Goal: Book appointment/travel/reservation

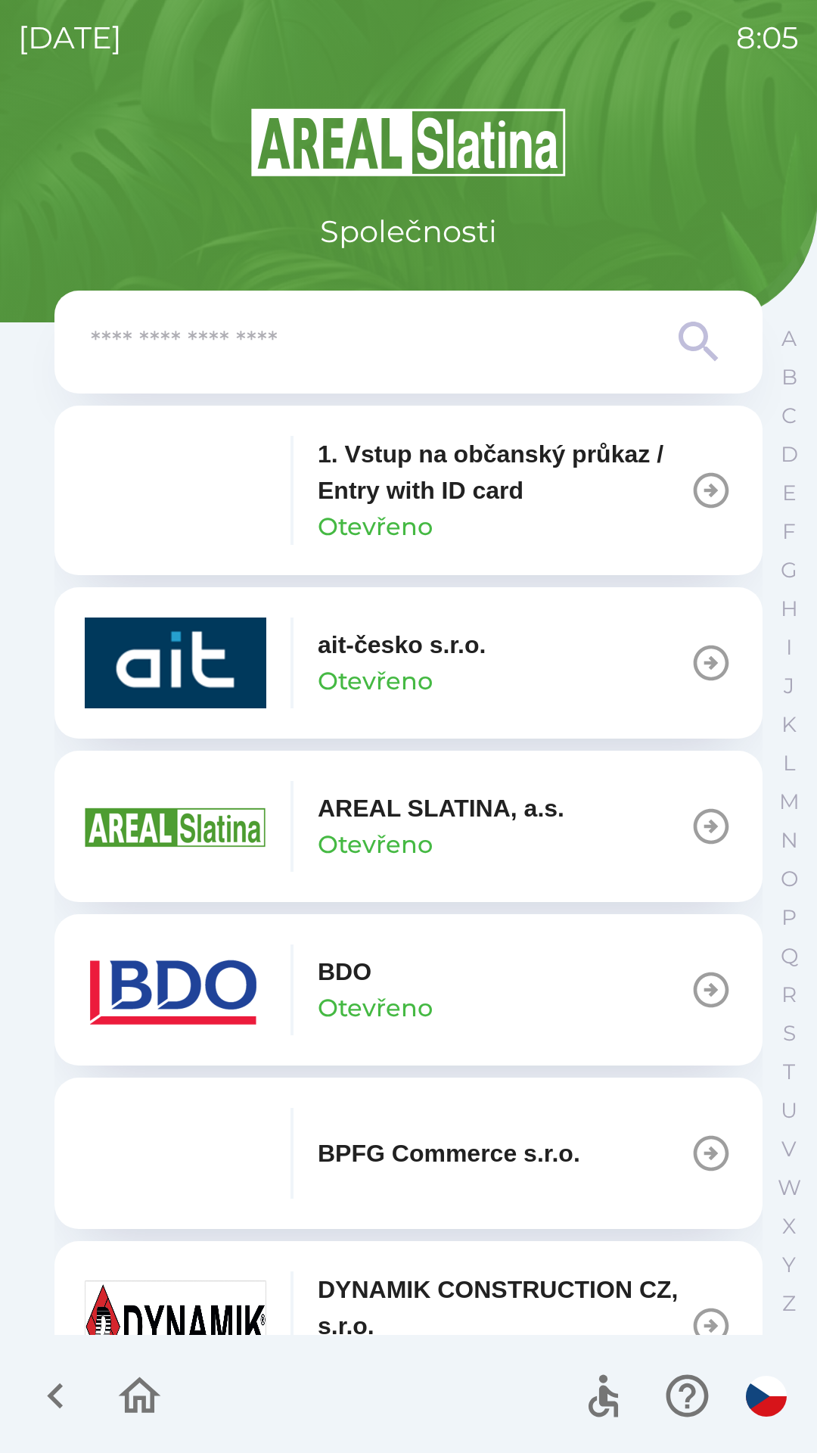
click at [179, 999] on img "button" at bounding box center [176, 989] width 182 height 91
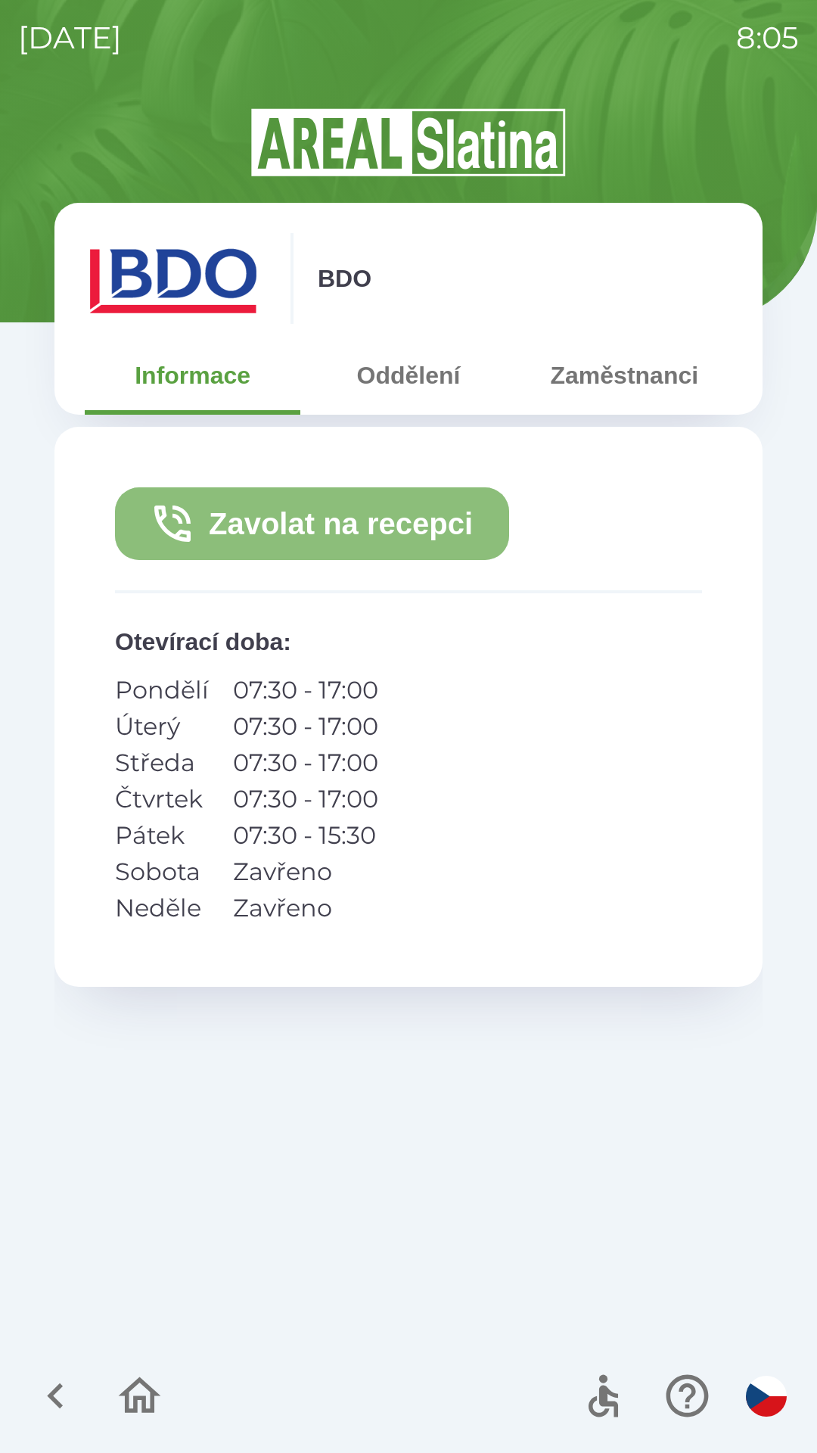
click at [327, 529] on button "Zavolat na recepci" at bounding box center [312, 523] width 394 height 73
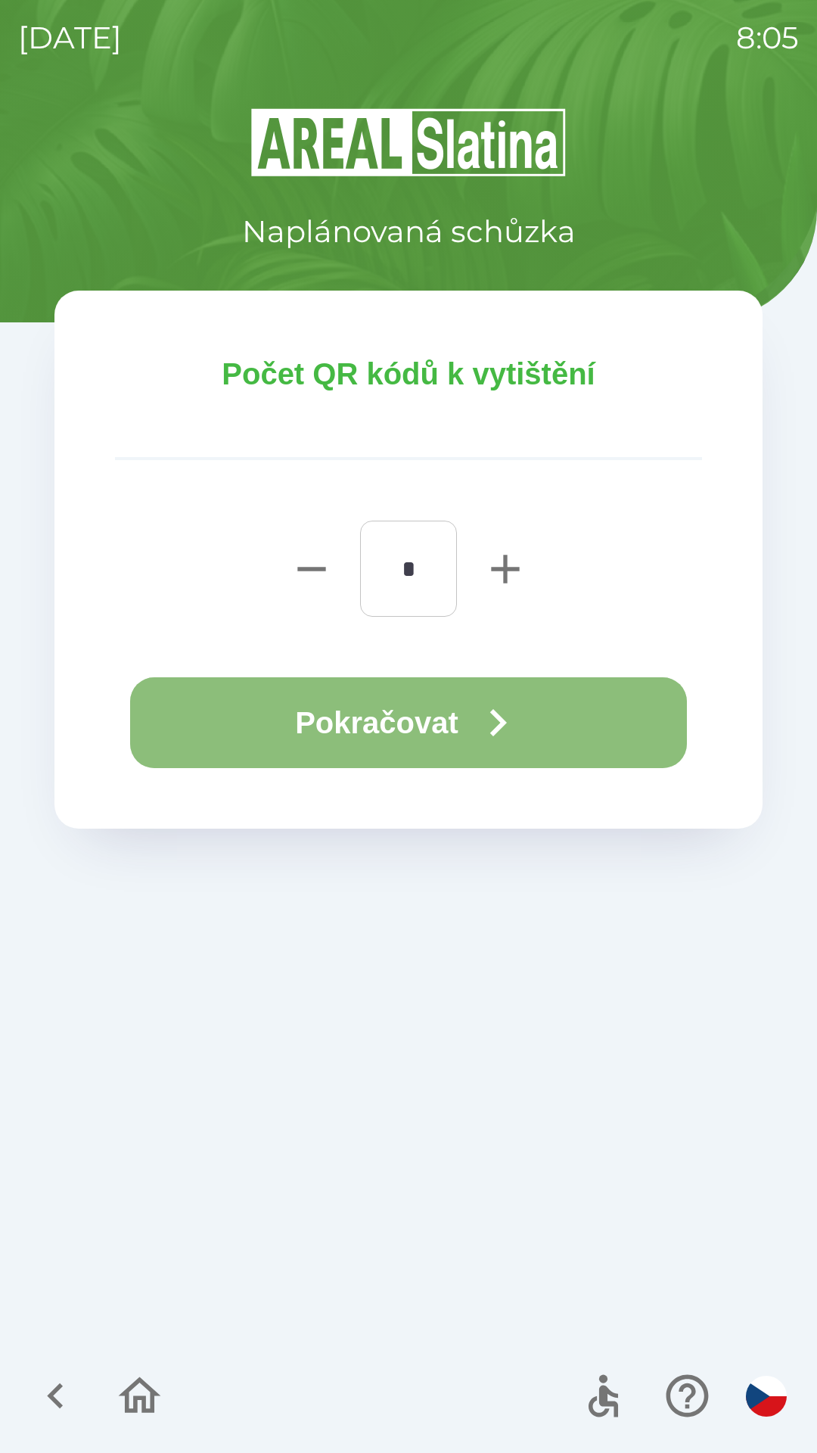
click at [409, 708] on button "Pokračovat" at bounding box center [408, 722] width 557 height 91
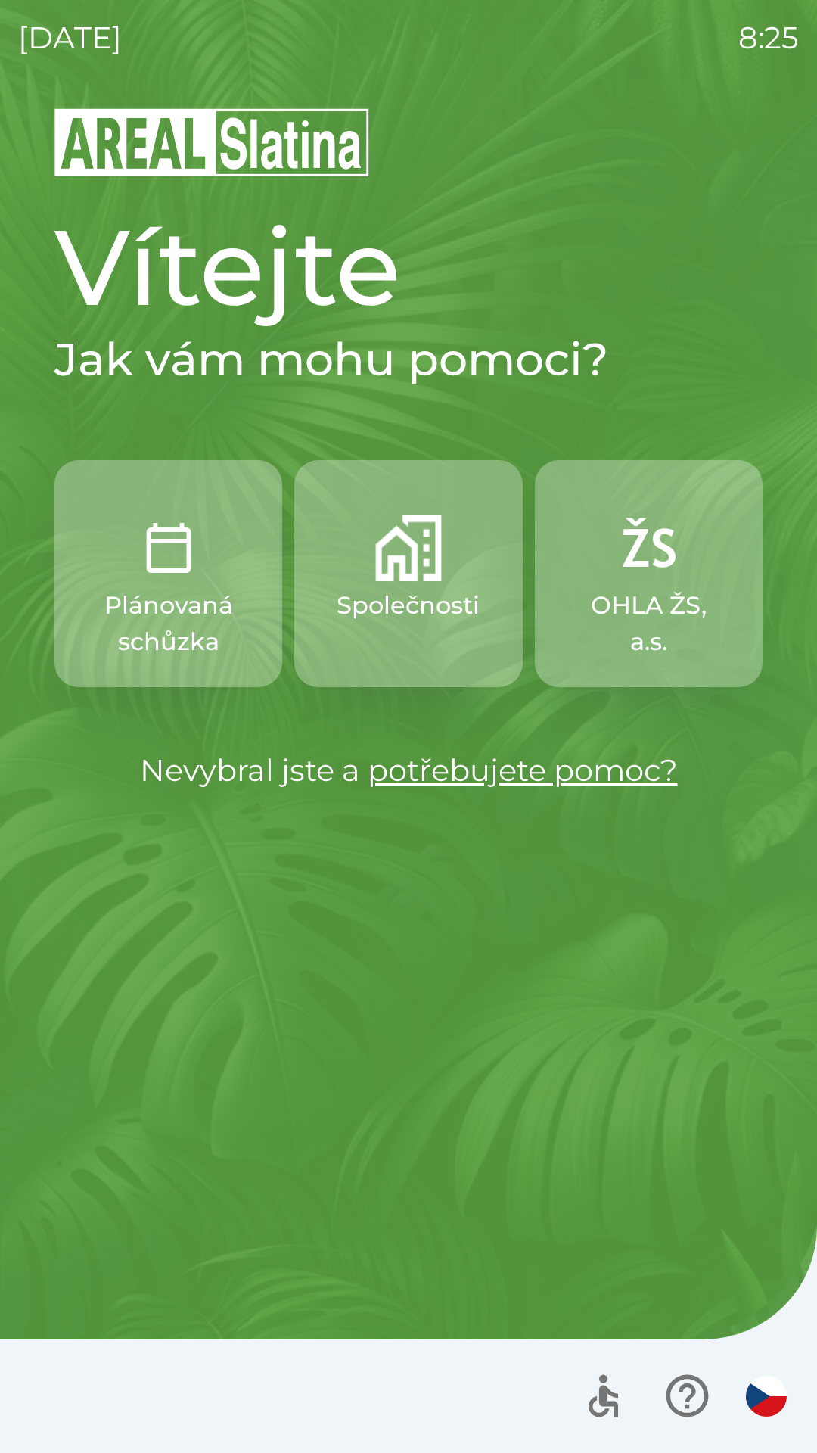
click at [646, 604] on p "OHLA ŽS, a.s." at bounding box center [648, 623] width 155 height 73
